Goal: Navigation & Orientation: Find specific page/section

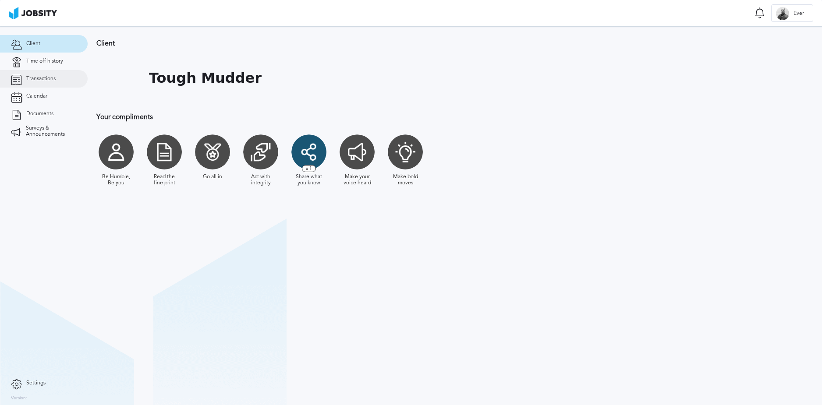
click at [49, 81] on span "Transactions" at bounding box center [40, 79] width 29 height 6
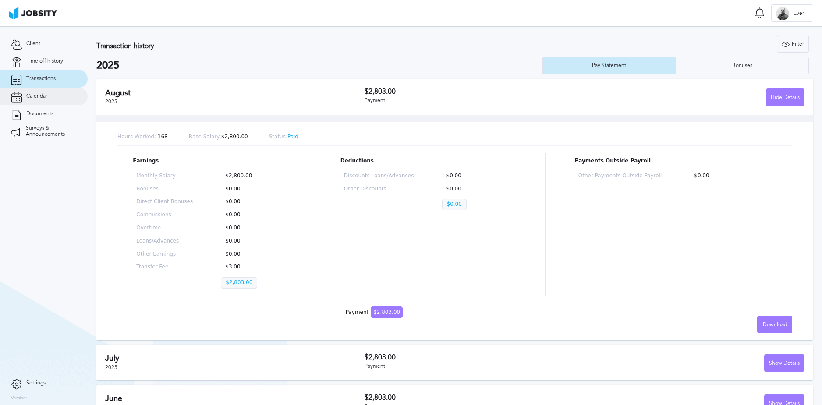
click at [41, 93] on span "Calendar" at bounding box center [36, 96] width 21 height 6
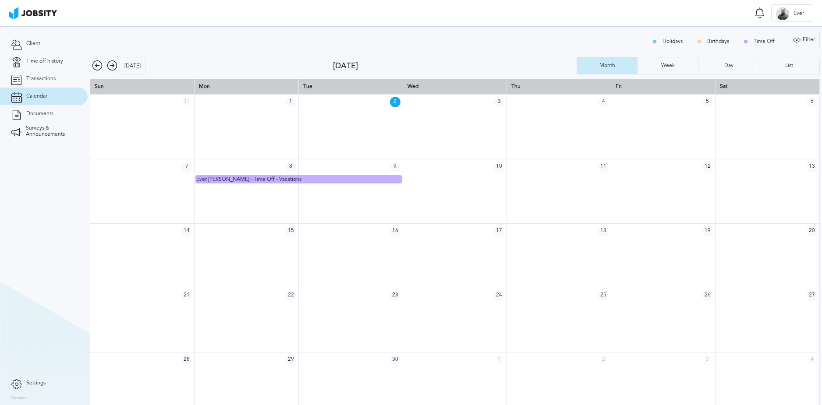
click at [114, 62] on icon at bounding box center [112, 65] width 11 height 11
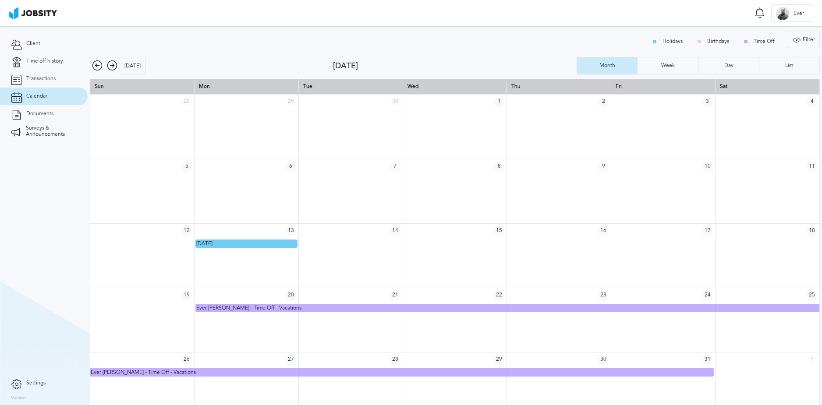
click at [98, 66] on icon at bounding box center [97, 65] width 11 height 11
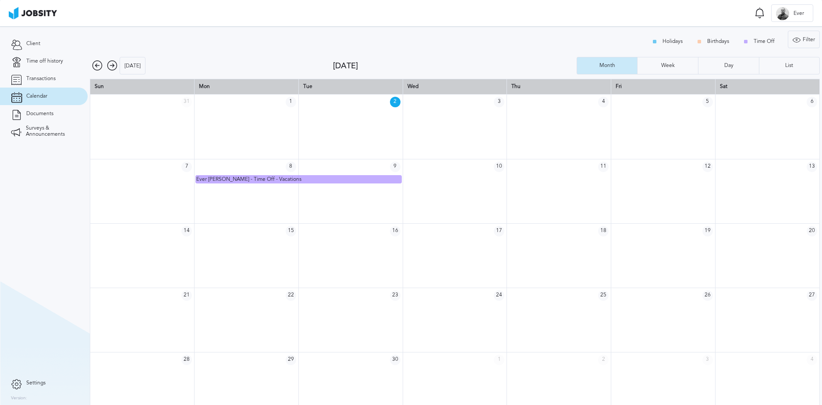
click at [108, 67] on icon at bounding box center [112, 65] width 11 height 11
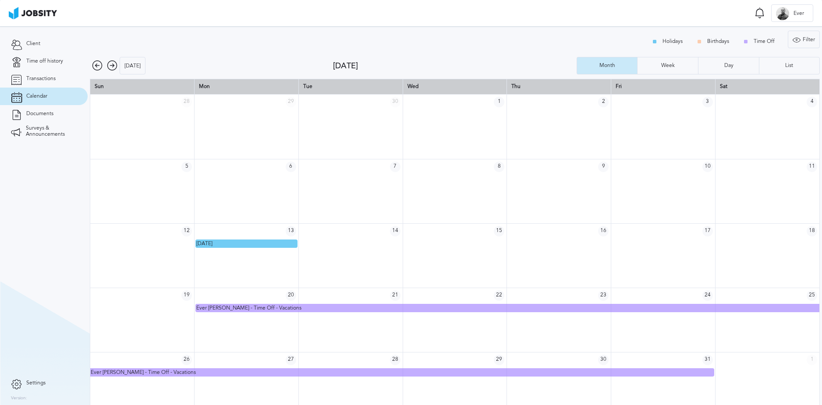
click at [108, 67] on icon at bounding box center [112, 65] width 11 height 11
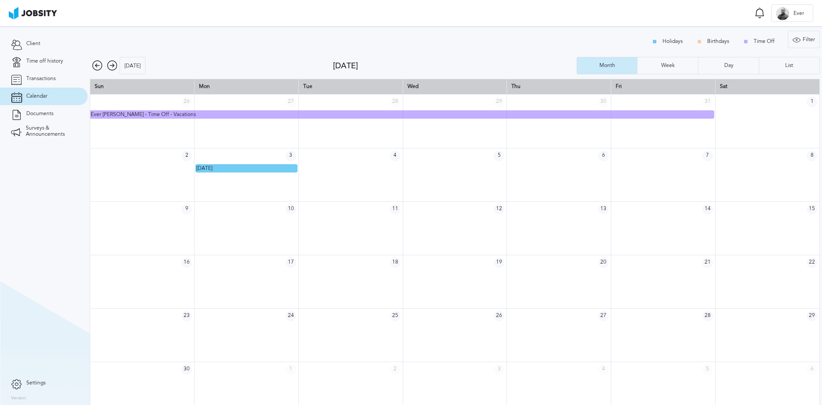
click at [97, 68] on icon at bounding box center [97, 65] width 11 height 11
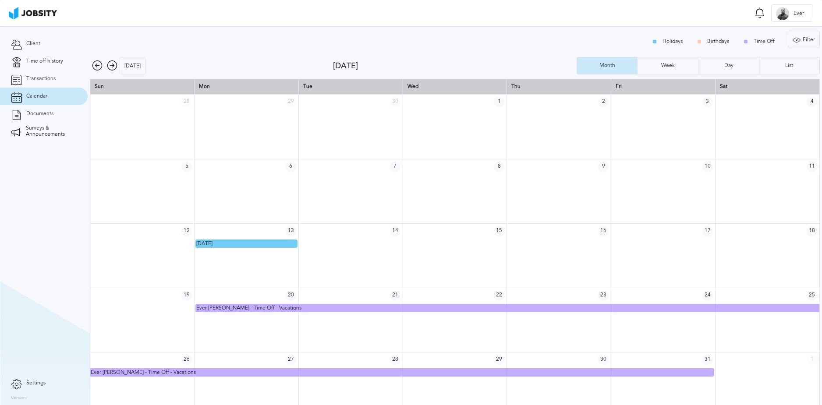
click at [97, 68] on icon at bounding box center [97, 65] width 11 height 11
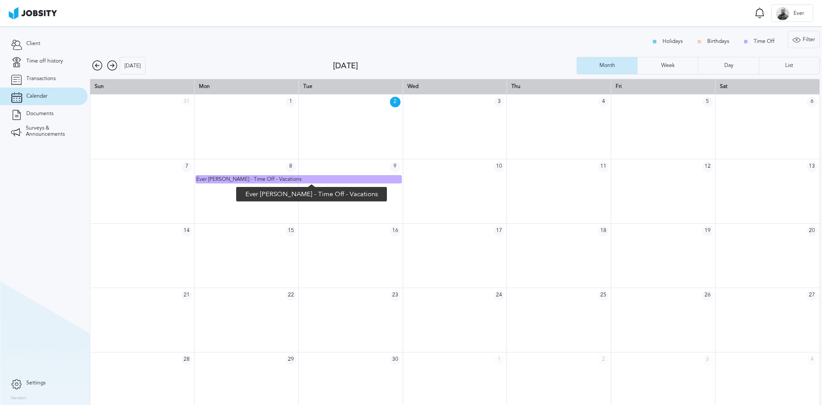
click at [371, 178] on div "Ever [PERSON_NAME] - Time Off - Vacations" at bounding box center [298, 179] width 204 height 7
click at [114, 67] on icon at bounding box center [112, 65] width 11 height 11
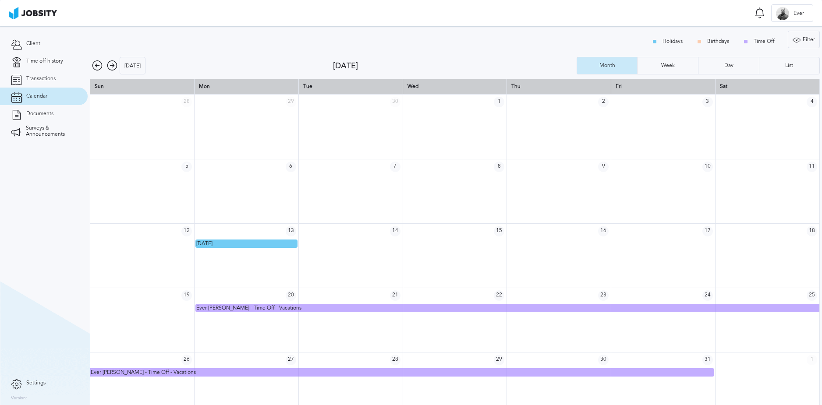
scroll to position [12, 0]
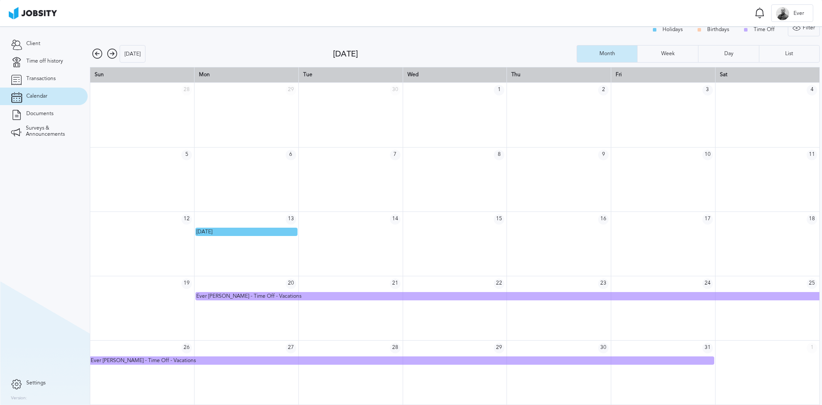
click at [116, 58] on icon at bounding box center [112, 54] width 11 height 11
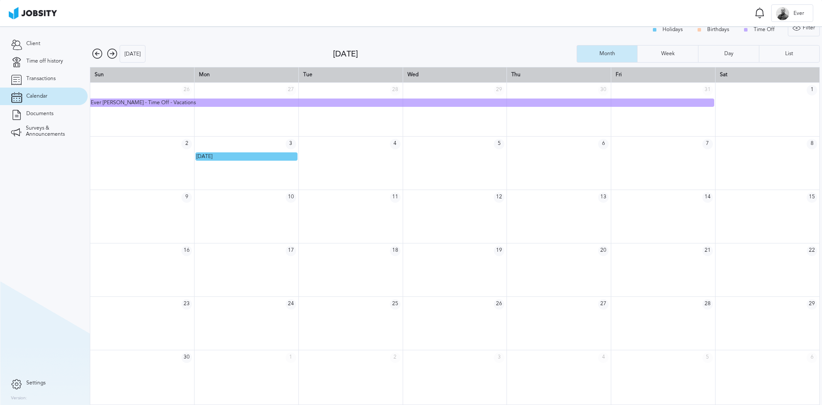
click at [97, 57] on icon at bounding box center [97, 54] width 11 height 11
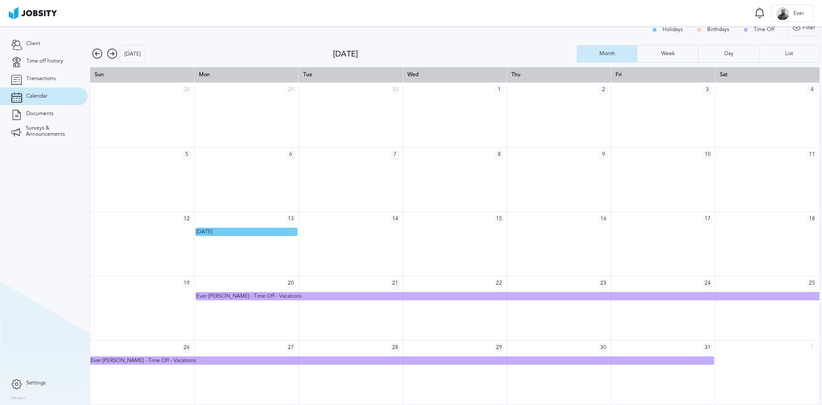
click at [92, 54] on icon at bounding box center [97, 54] width 11 height 11
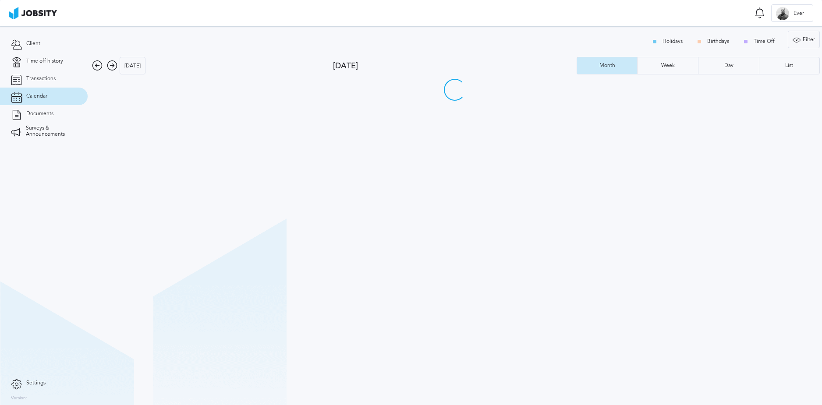
scroll to position [0, 0]
